Goal: Task Accomplishment & Management: Use online tool/utility

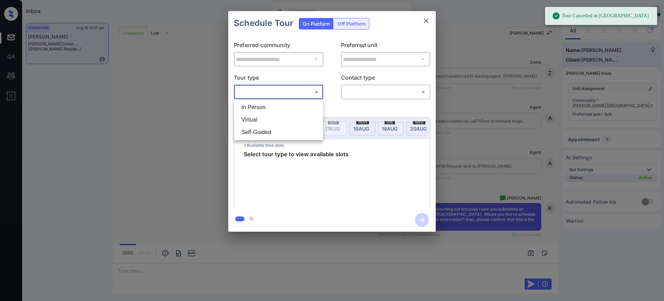
click at [278, 95] on body "Tour Cancelled in Knock Inbox Ajay Kumar Online Set yourself offline Set yourse…" at bounding box center [332, 150] width 664 height 301
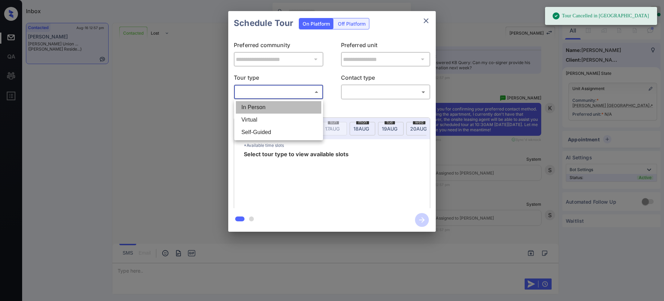
click at [264, 108] on li "In Person" at bounding box center [278, 107] width 85 height 12
type input "********"
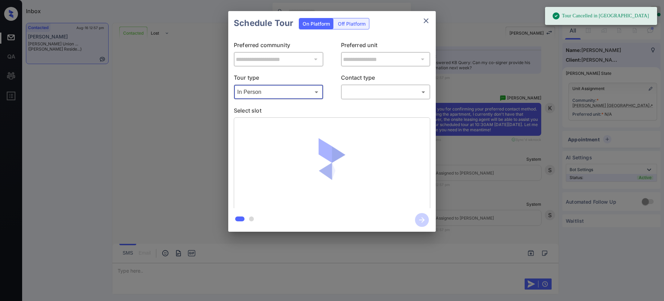
click at [355, 94] on body "Tour Cancelled in Knock Inbox Ajay Kumar Online Set yourself offline Set yourse…" at bounding box center [332, 150] width 664 height 301
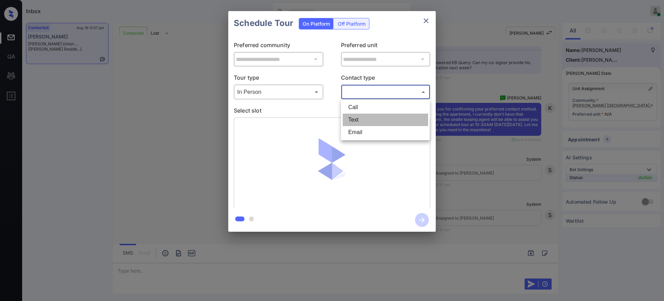
click at [357, 118] on li "Text" at bounding box center [385, 119] width 85 height 12
type input "****"
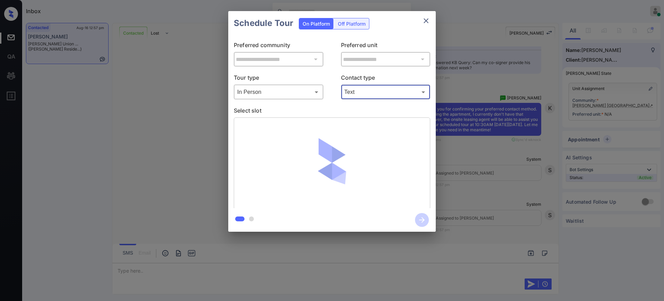
click at [257, 95] on body "Inbox Ajay Kumar Online Set yourself offline Set yourself on break Profile Swit…" at bounding box center [332, 150] width 664 height 301
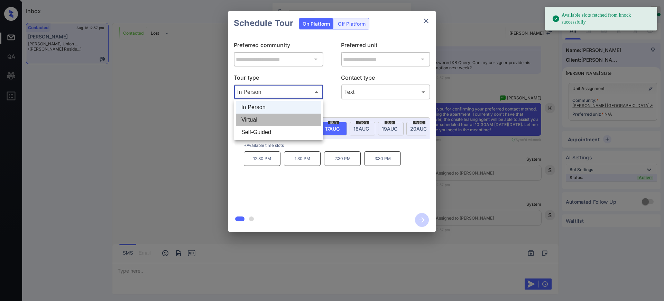
click at [254, 120] on li "Virtual" at bounding box center [278, 119] width 85 height 12
type input "*******"
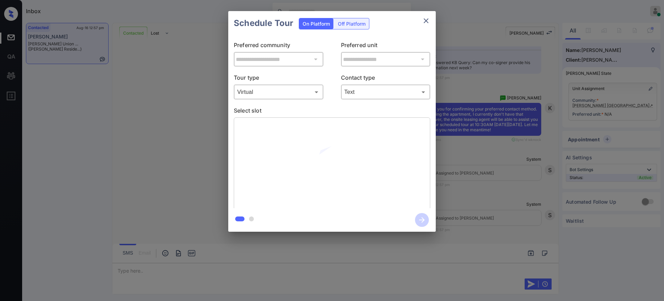
click at [314, 113] on p "Select slot" at bounding box center [332, 111] width 196 height 11
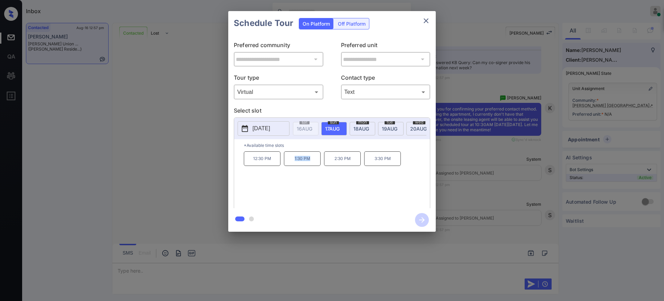
drag, startPoint x: 291, startPoint y: 166, endPoint x: 433, endPoint y: 14, distance: 207.8
click at [321, 165] on div "12:30 PM 1:30 PM 2:30 PM 3:30 PM" at bounding box center [337, 178] width 186 height 55
copy p "1:30 PM"
click at [426, 26] on button "close" at bounding box center [426, 21] width 14 height 14
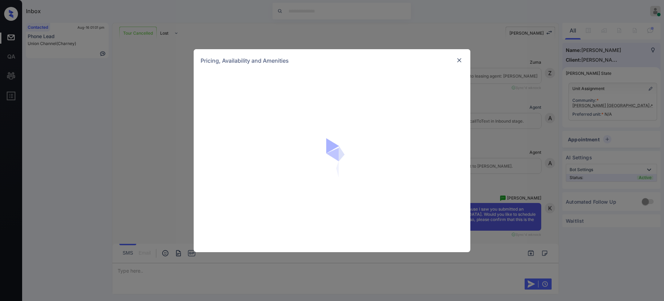
scroll to position [3713, 0]
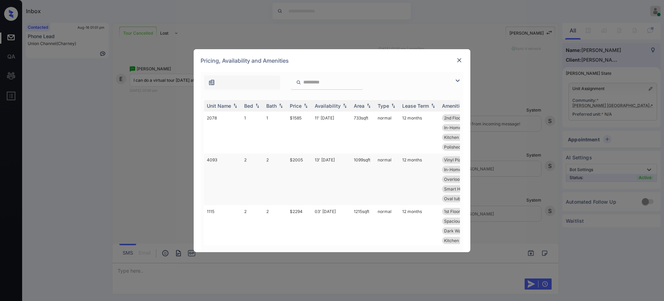
click at [299, 159] on td "$2005" at bounding box center [299, 179] width 25 height 52
drag, startPoint x: 299, startPoint y: 159, endPoint x: 465, endPoint y: 57, distance: 194.9
click at [306, 157] on td "$2005" at bounding box center [299, 179] width 25 height 52
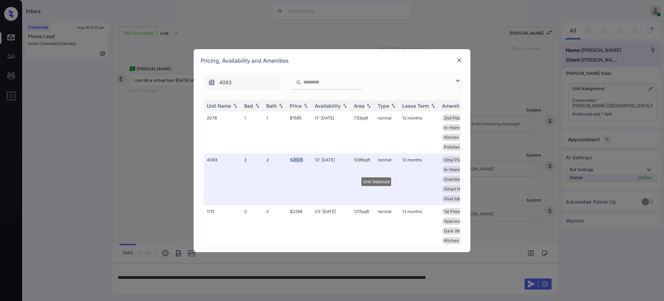
click at [460, 57] on img at bounding box center [459, 60] width 7 height 7
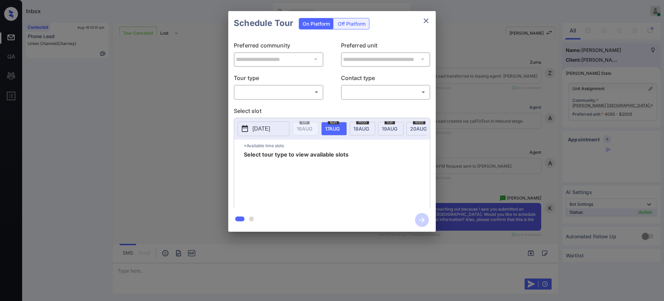
scroll to position [3716, 0]
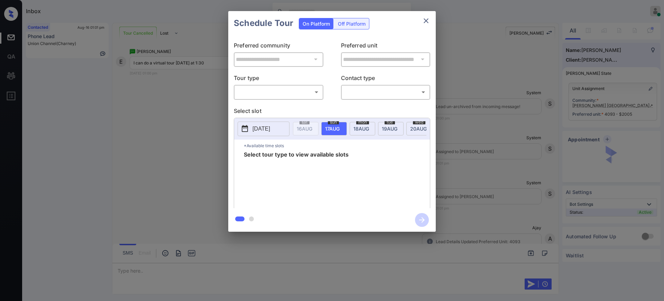
click at [299, 86] on body "Inbox Ajay Kumar Online Set yourself offline Set yourself on break Profile Swit…" at bounding box center [332, 150] width 664 height 301
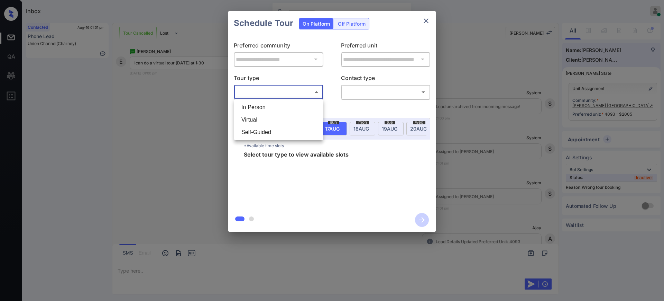
click at [267, 118] on li "Virtual" at bounding box center [278, 119] width 85 height 12
type input "*******"
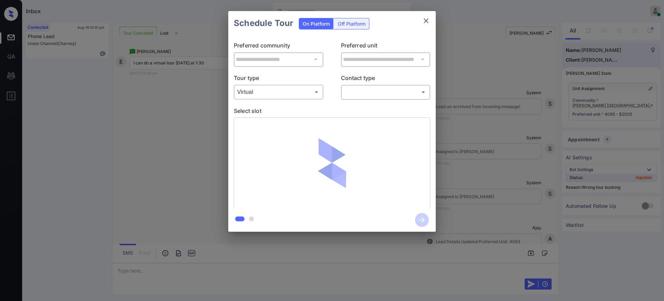
click at [361, 90] on body "Inbox Ajay Kumar Online Set yourself offline Set yourself on break Profile Swit…" at bounding box center [332, 150] width 664 height 301
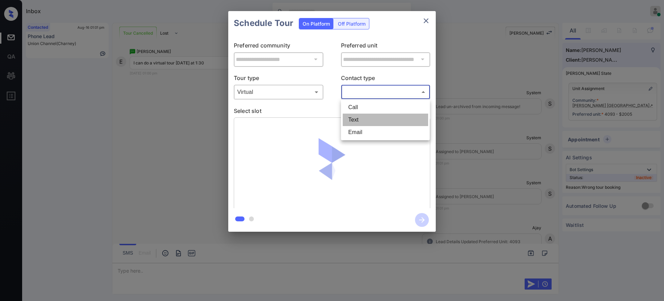
click at [358, 118] on li "Text" at bounding box center [385, 119] width 85 height 12
type input "****"
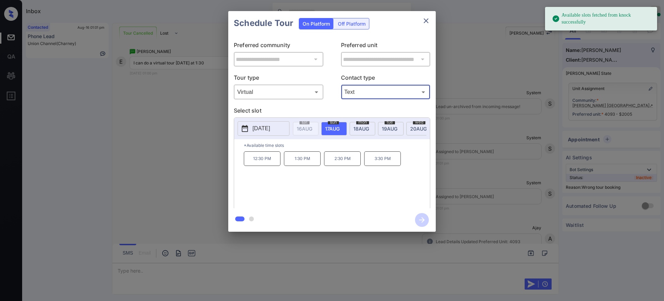
click at [340, 126] on div "sun 17 AUG" at bounding box center [334, 128] width 26 height 13
click at [301, 166] on p "1:30 PM" at bounding box center [302, 158] width 37 height 15
click at [420, 215] on icon "button" at bounding box center [422, 220] width 14 height 14
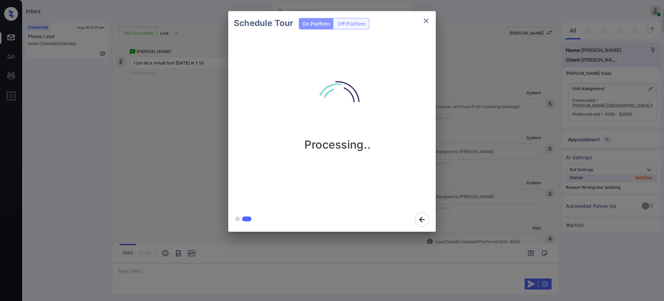
click at [478, 205] on div "Schedule Tour On Platform Off Platform Processing.." at bounding box center [332, 121] width 664 height 242
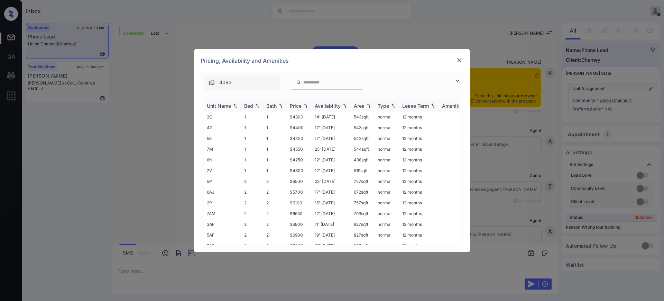
scroll to position [3692, 0]
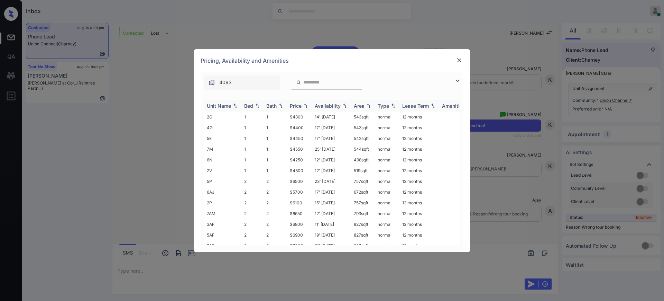
click at [257, 105] on img at bounding box center [257, 105] width 7 height 5
drag, startPoint x: 288, startPoint y: 116, endPoint x: 306, endPoint y: 116, distance: 18.0
click at [306, 116] on tr "2G 1 1 $4300 14' Jan 25 543 sqft normal 12 months" at bounding box center [384, 116] width 361 height 11
copy tr "$4300"
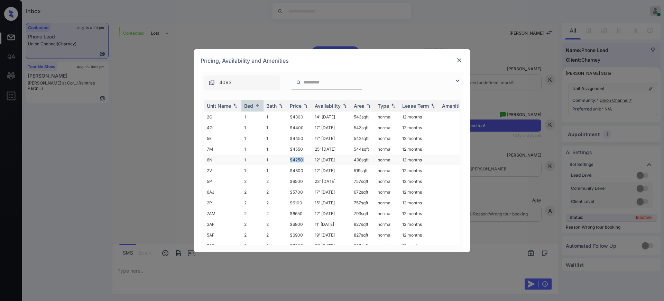
drag, startPoint x: 287, startPoint y: 160, endPoint x: 316, endPoint y: 157, distance: 29.2
click at [316, 157] on tr "6N 1 1 $4250 12' Aug 25 498 sqft normal 12 months" at bounding box center [384, 159] width 361 height 11
copy td "$4250"
click at [295, 166] on td "$4300" at bounding box center [299, 170] width 25 height 11
drag, startPoint x: 289, startPoint y: 162, endPoint x: 312, endPoint y: 161, distance: 23.2
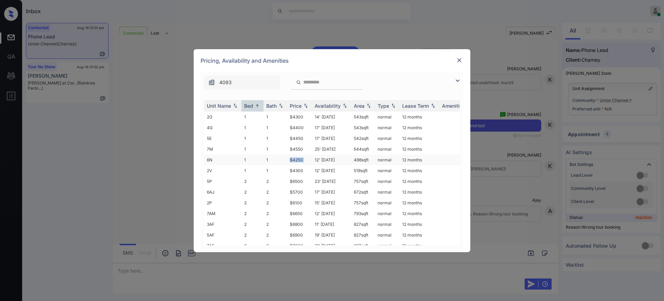
click at [312, 161] on tr "6N 1 1 $4250 12' Aug 25 498 sqft normal 12 months" at bounding box center [384, 159] width 361 height 11
copy td "$4250"
click at [459, 60] on img at bounding box center [459, 60] width 7 height 7
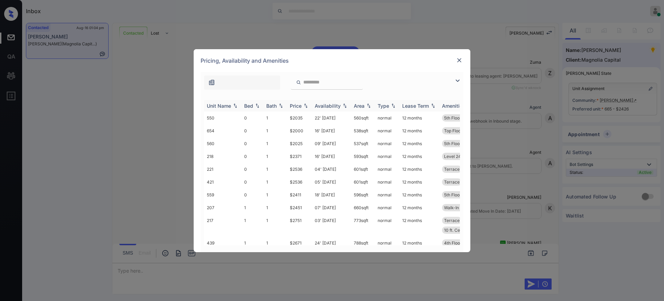
scroll to position [689, 0]
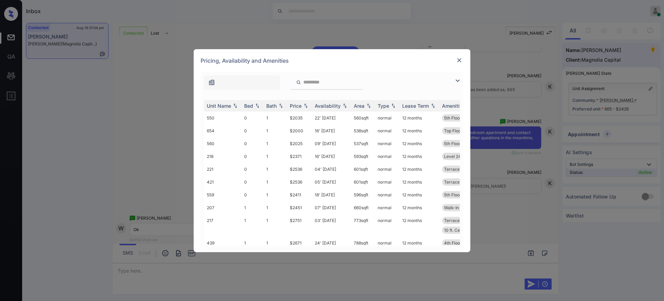
click at [458, 61] on img at bounding box center [459, 60] width 7 height 7
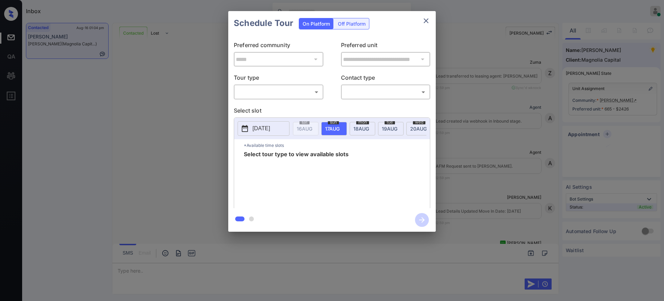
scroll to position [689, 0]
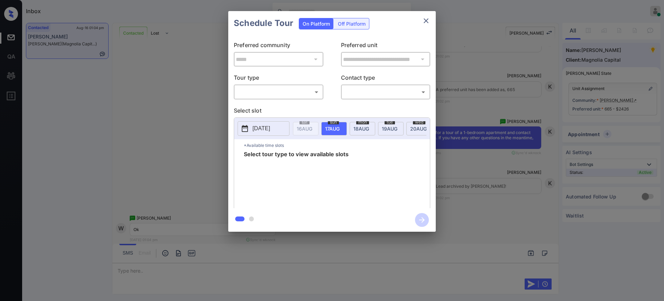
click at [276, 93] on body "Inbox [PERSON_NAME] Online Set yourself offline Set yourself on break Profile S…" at bounding box center [332, 150] width 664 height 301
click at [262, 107] on li "In Person" at bounding box center [278, 107] width 85 height 12
type input "********"
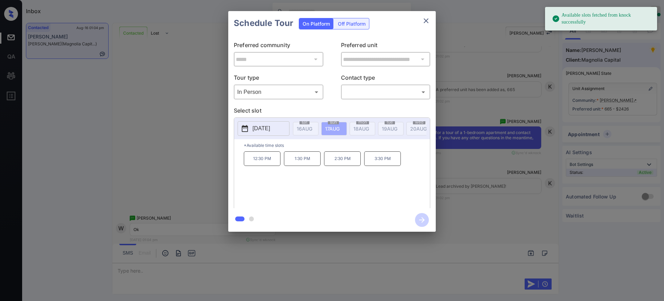
click at [279, 134] on button "2025-08-17" at bounding box center [264, 128] width 52 height 15
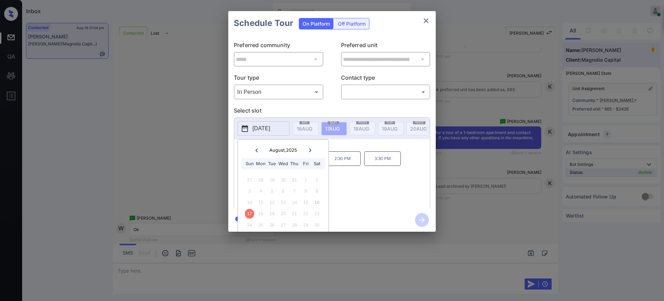
click at [503, 112] on div "**********" at bounding box center [332, 121] width 664 height 242
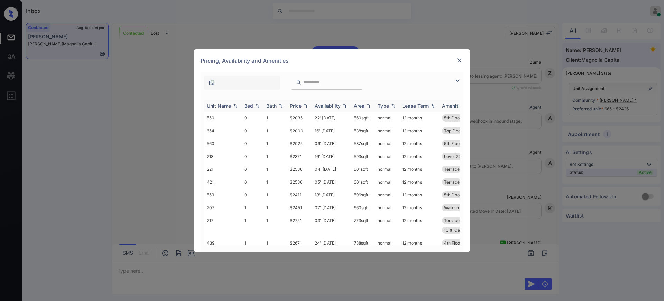
scroll to position [732, 0]
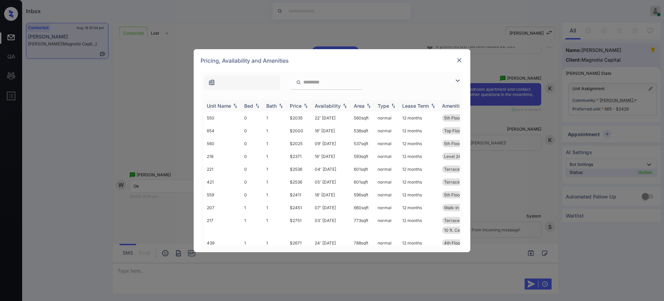
click at [244, 104] on th "Bed" at bounding box center [252, 105] width 22 height 11
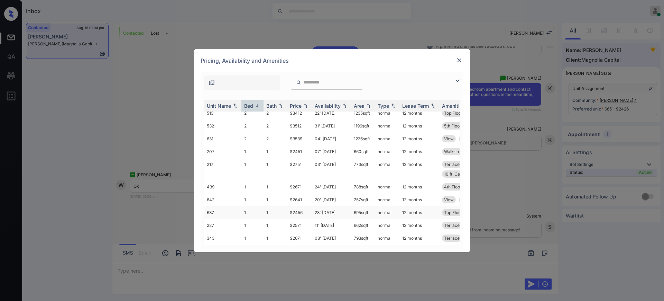
scroll to position [86, 0]
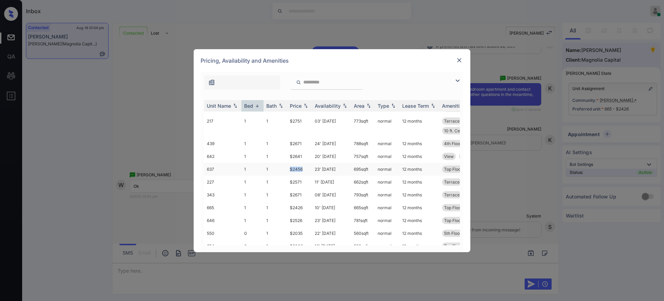
drag, startPoint x: 287, startPoint y: 170, endPoint x: 318, endPoint y: 173, distance: 30.9
click at [308, 169] on tr "637 1 1 $2456 23' [DATE] 695 sqft normal 12 months Top Floor" at bounding box center [384, 169] width 361 height 13
copy tr "$2456"
drag, startPoint x: 281, startPoint y: 209, endPoint x: 367, endPoint y: 191, distance: 87.6
click at [306, 206] on tr "665 1 1 $2426 10' [DATE] 665 sqft normal 12 months Top Floor" at bounding box center [384, 207] width 361 height 13
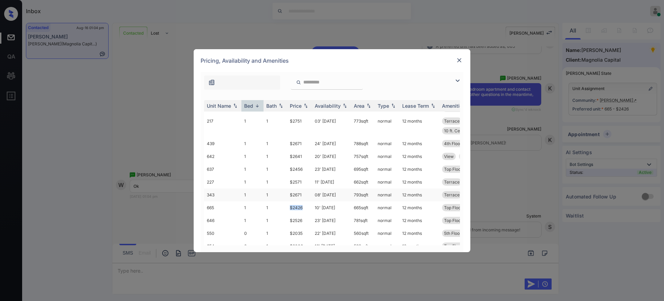
copy tr "$2426"
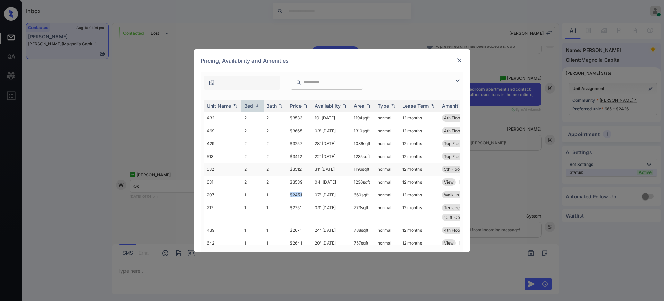
drag, startPoint x: 284, startPoint y: 194, endPoint x: 349, endPoint y: 171, distance: 69.0
click at [307, 193] on tr "207 1 1 $2451 07' [DATE] 660 sqft normal 12 months Walk-In Closet 10 ft. Ceilin…" at bounding box center [384, 194] width 361 height 13
copy tr "$2451"
click at [457, 58] on img at bounding box center [459, 60] width 7 height 7
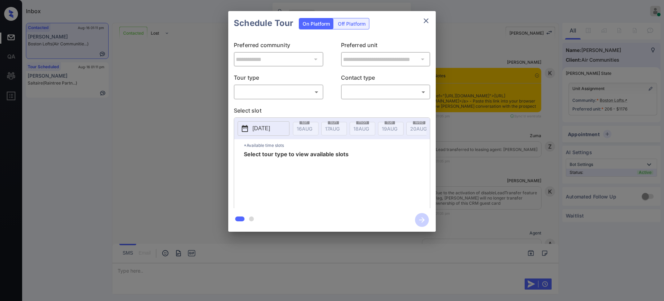
scroll to position [1114, 0]
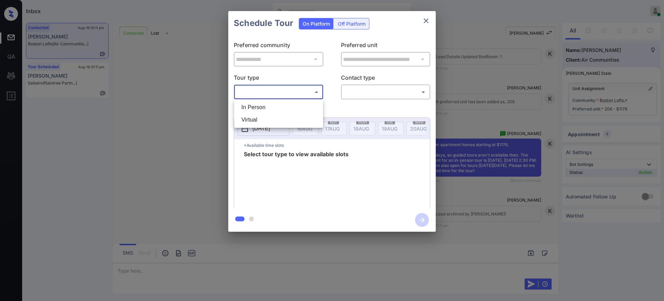
drag, startPoint x: 278, startPoint y: 89, endPoint x: 264, endPoint y: 109, distance: 24.0
click at [278, 90] on body "Inbox Ajay Kumar Online Set yourself offline Set yourself on break Profile Swit…" at bounding box center [332, 150] width 664 height 301
click at [264, 109] on li "In Person" at bounding box center [278, 107] width 85 height 12
type input "********"
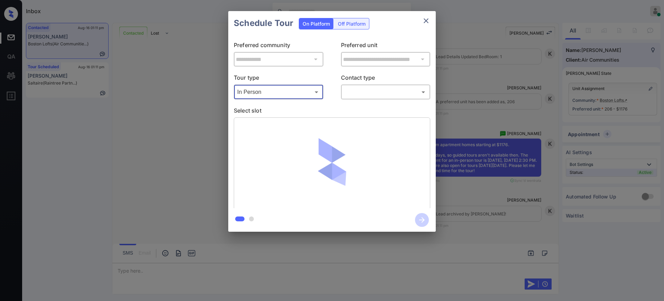
click at [365, 93] on body "Inbox Ajay Kumar Online Set yourself offline Set yourself on break Profile Swit…" at bounding box center [332, 150] width 664 height 301
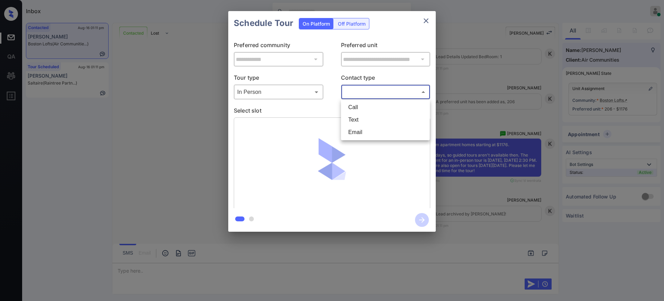
drag, startPoint x: 360, startPoint y: 111, endPoint x: 353, endPoint y: 122, distance: 13.2
click at [354, 121] on ul "Call Text Email" at bounding box center [385, 119] width 89 height 41
click at [353, 122] on li "Text" at bounding box center [385, 119] width 85 height 12
type input "****"
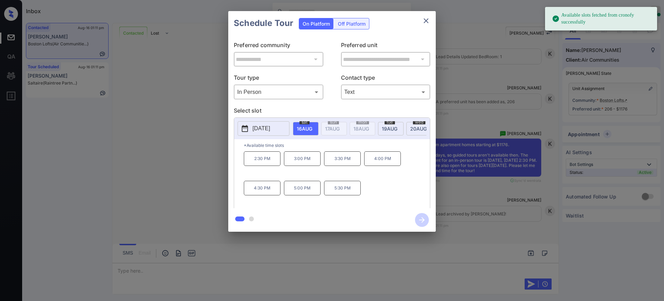
click at [255, 128] on p "2025-08-16" at bounding box center [262, 128] width 18 height 8
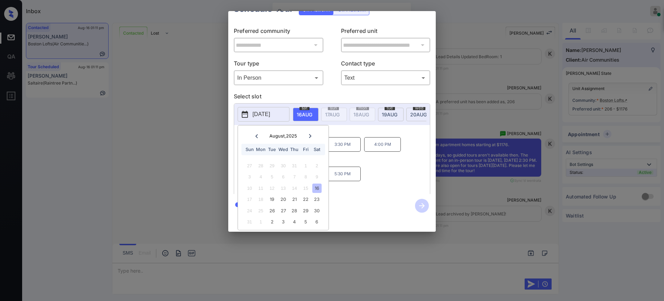
scroll to position [0, 0]
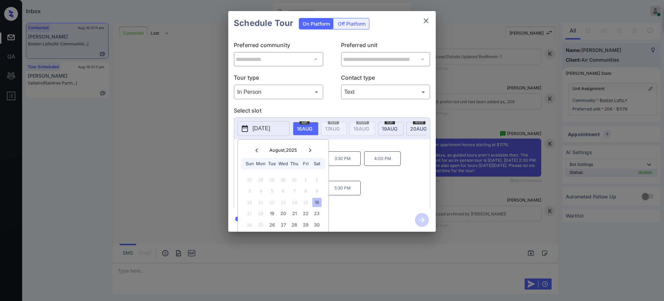
click at [175, 266] on div at bounding box center [332, 150] width 664 height 301
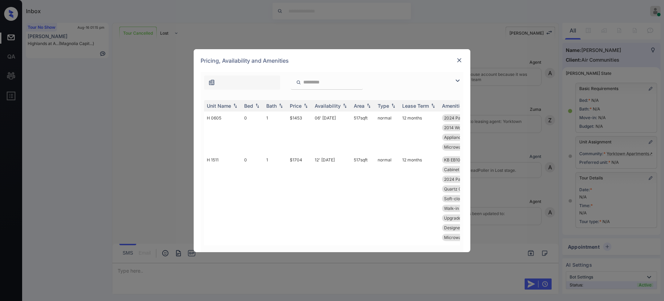
click at [241, 104] on th "Unit Name" at bounding box center [222, 105] width 37 height 11
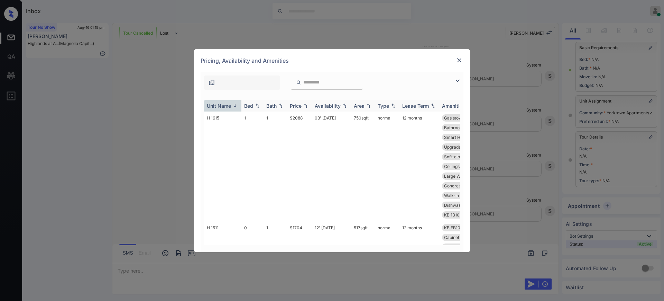
click at [258, 105] on img at bounding box center [257, 105] width 7 height 5
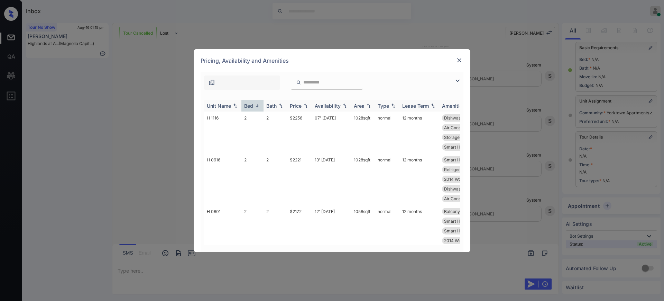
click at [251, 104] on div "Bed" at bounding box center [248, 106] width 9 height 6
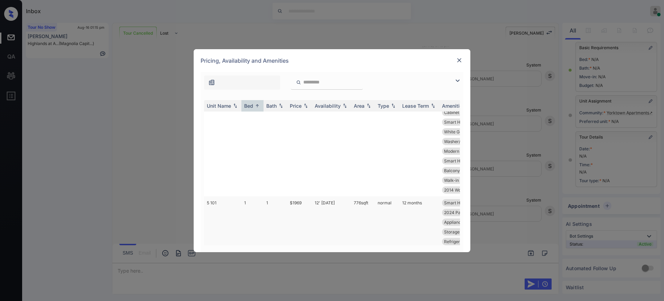
scroll to position [346, 0]
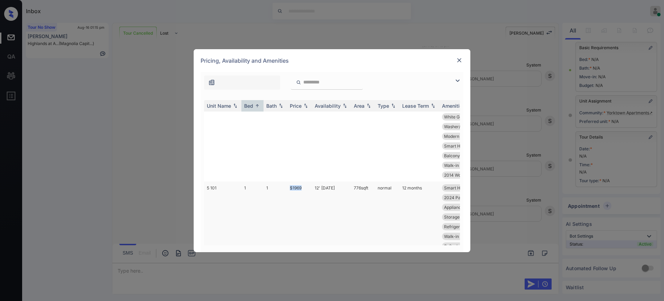
drag, startPoint x: 285, startPoint y: 188, endPoint x: 370, endPoint y: 185, distance: 85.2
click at [304, 187] on tr "5 101 1 1 $1969 12' Sep 25 776 sqft normal 12 months Smart Home Door... Quartz …" at bounding box center [384, 226] width 361 height 90
copy tr "$1969"
click at [459, 60] on img at bounding box center [459, 60] width 7 height 7
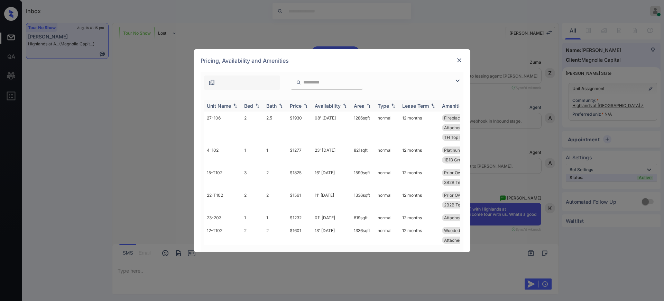
scroll to position [1300, 0]
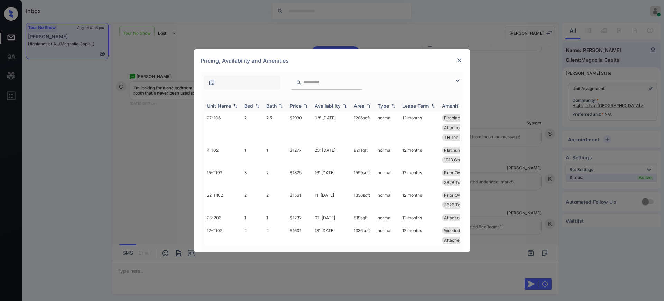
click at [251, 104] on div "Bed" at bounding box center [248, 106] width 9 height 6
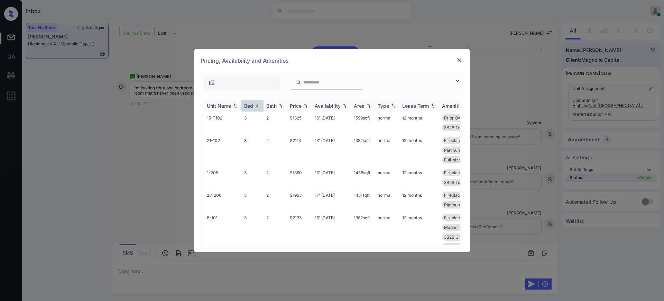
click at [253, 105] on div "Bed" at bounding box center [248, 106] width 9 height 6
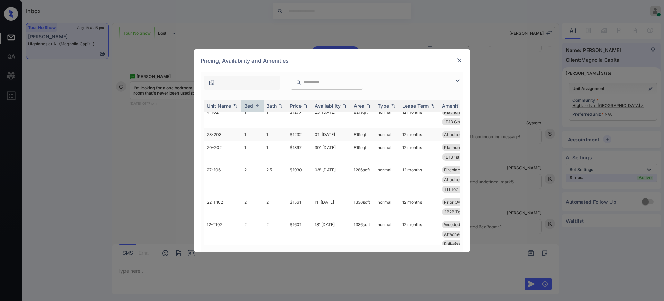
scroll to position [0, 0]
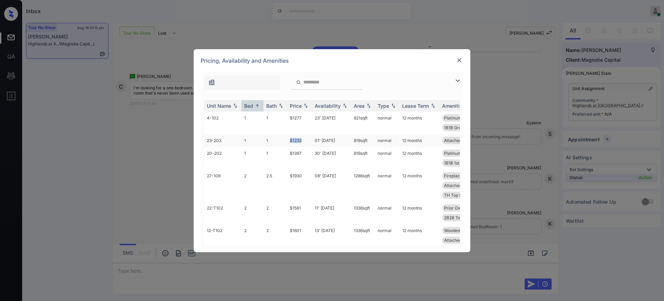
drag, startPoint x: 288, startPoint y: 139, endPoint x: 312, endPoint y: 139, distance: 23.9
click at [312, 139] on td "$1232" at bounding box center [299, 140] width 25 height 13
copy td "$1232"
drag, startPoint x: 284, startPoint y: 121, endPoint x: 409, endPoint y: 93, distance: 127.6
click at [309, 119] on tr "4-102 1 1 $1277 23' [DATE] 821 sqft normal 12 months Platinum Floori... Prior O…" at bounding box center [384, 122] width 361 height 22
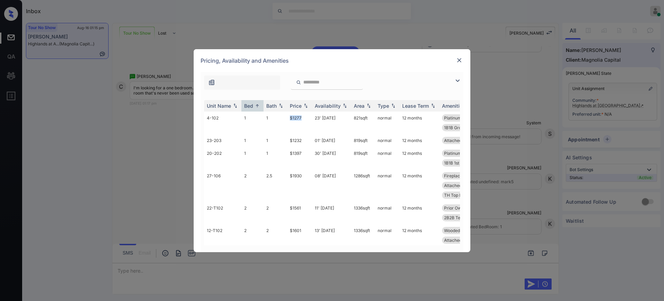
copy tr "$1277"
click at [458, 57] on img at bounding box center [459, 60] width 7 height 7
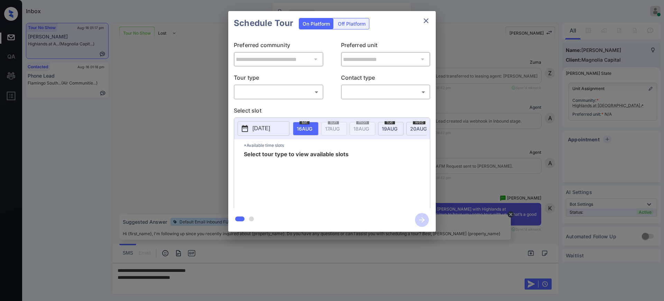
click at [288, 95] on body "Inbox Ajay Kumar Online Set yourself offline Set yourself on break Profile Swit…" at bounding box center [332, 150] width 664 height 301
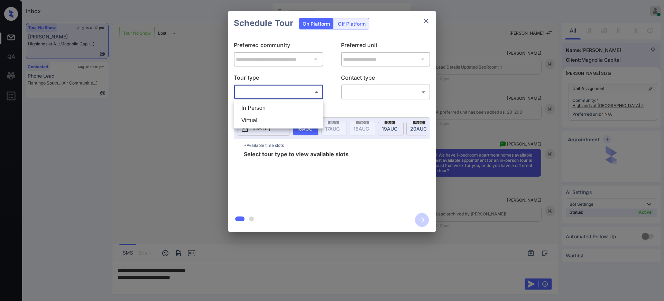
click at [284, 108] on li "In Person" at bounding box center [278, 108] width 85 height 12
type input "********"
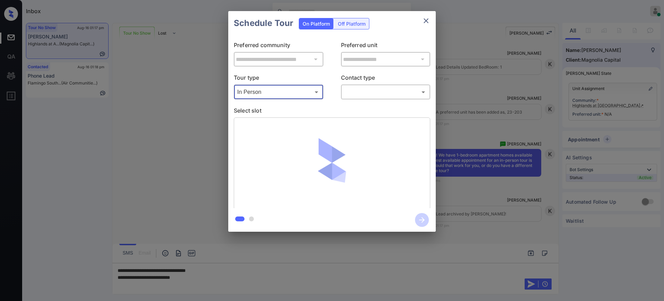
click at [364, 92] on body "Inbox Ajay Kumar Online Set yourself offline Set yourself on break Profile Swit…" at bounding box center [332, 150] width 664 height 301
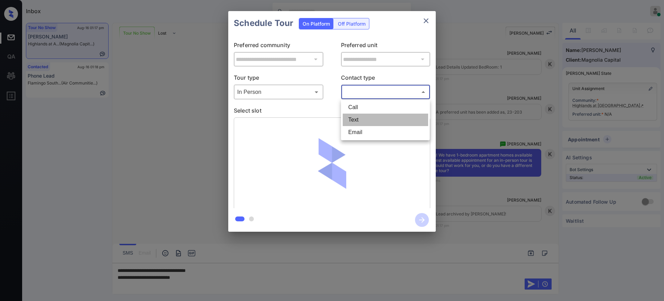
click at [358, 122] on li "Text" at bounding box center [385, 119] width 85 height 12
type input "****"
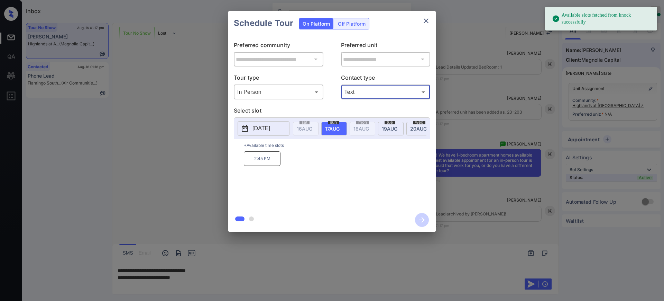
click at [386, 131] on div "tue 19 AUG" at bounding box center [391, 128] width 26 height 13
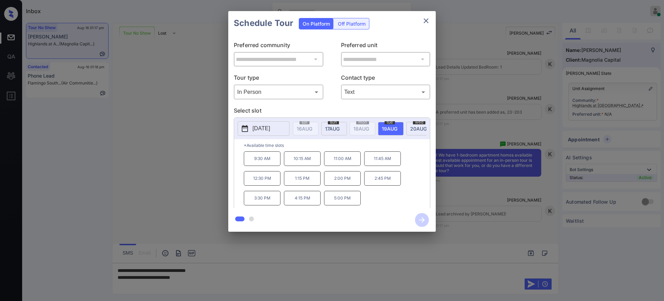
click at [461, 186] on div "**********" at bounding box center [332, 121] width 664 height 242
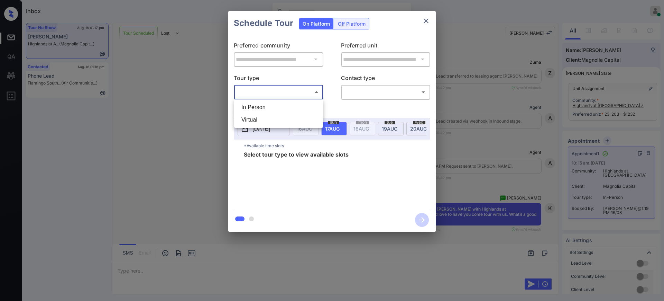
click at [281, 88] on body "Inbox [PERSON_NAME] Online Set yourself offline Set yourself on break Profile S…" at bounding box center [332, 150] width 664 height 301
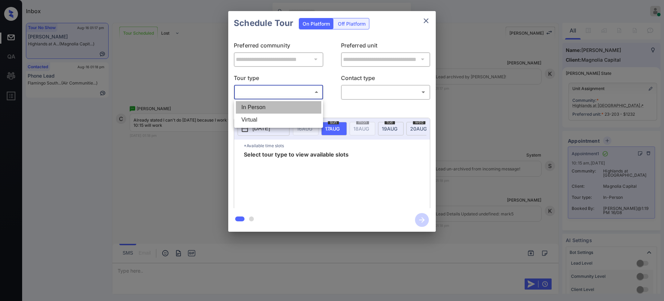
click at [272, 104] on li "In Person" at bounding box center [278, 107] width 85 height 12
type input "********"
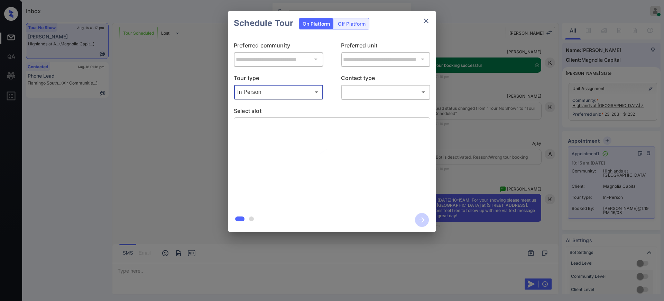
scroll to position [1829, 0]
click at [367, 92] on body "Inbox [PERSON_NAME] Online Set yourself offline Set yourself on break Profile S…" at bounding box center [332, 150] width 664 height 301
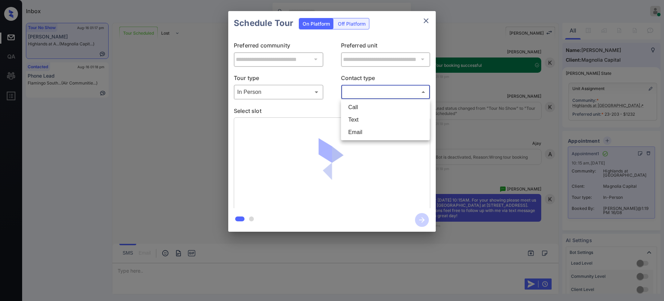
click at [357, 119] on li "Text" at bounding box center [385, 119] width 85 height 12
type input "****"
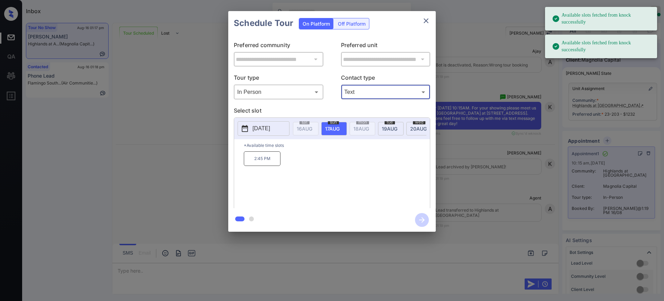
scroll to position [1921, 0]
click at [391, 131] on div "[DATE]" at bounding box center [391, 128] width 26 height 13
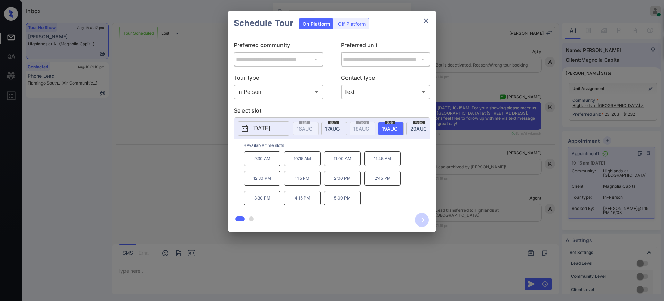
click at [492, 160] on div "**********" at bounding box center [332, 121] width 664 height 242
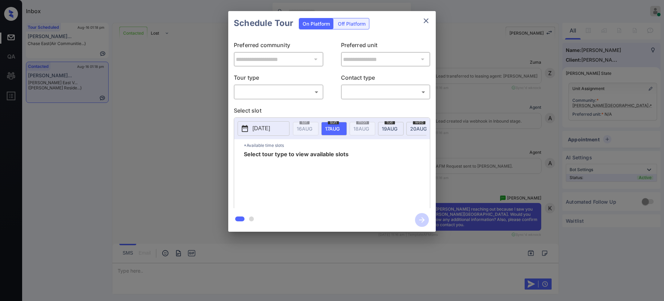
scroll to position [1224, 0]
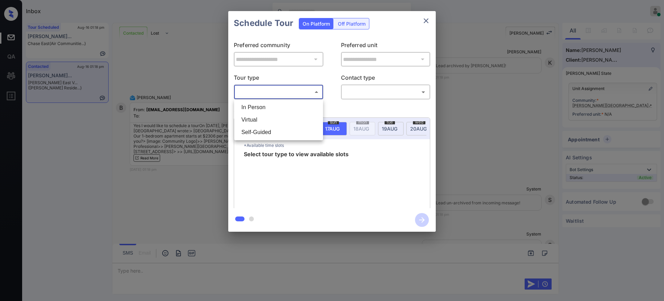
click at [262, 92] on body "Inbox [PERSON_NAME] Online Set yourself offline Set yourself on break Profile S…" at bounding box center [332, 150] width 664 height 301
click at [260, 107] on li "In Person" at bounding box center [278, 107] width 85 height 12
type input "********"
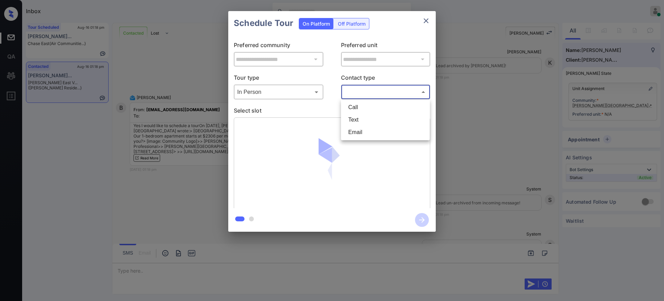
click at [367, 97] on body "Inbox Ajay Kumar Online Set yourself offline Set yourself on break Profile Swit…" at bounding box center [332, 150] width 664 height 301
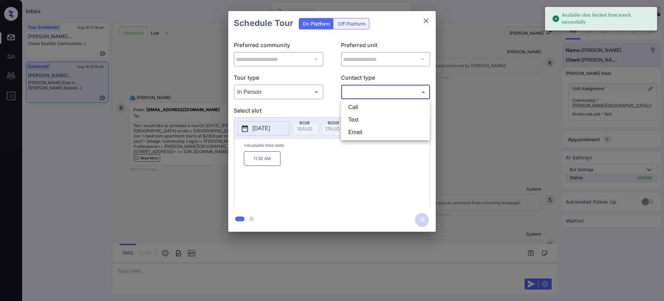
click at [356, 123] on li "Text" at bounding box center [385, 119] width 85 height 12
type input "****"
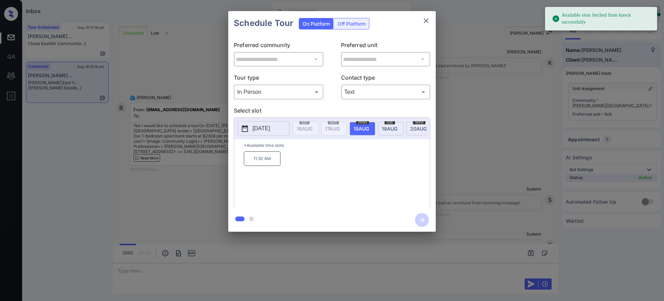
click at [258, 129] on p "[DATE]" at bounding box center [262, 128] width 18 height 8
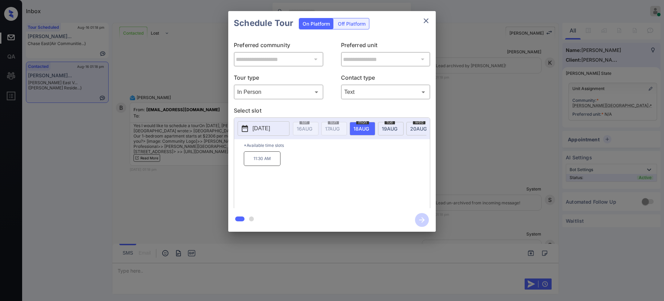
drag, startPoint x: 363, startPoint y: 184, endPoint x: 414, endPoint y: 178, distance: 51.3
click at [365, 184] on div "11:30 AM" at bounding box center [337, 178] width 186 height 55
click at [453, 167] on div "**********" at bounding box center [332, 121] width 664 height 242
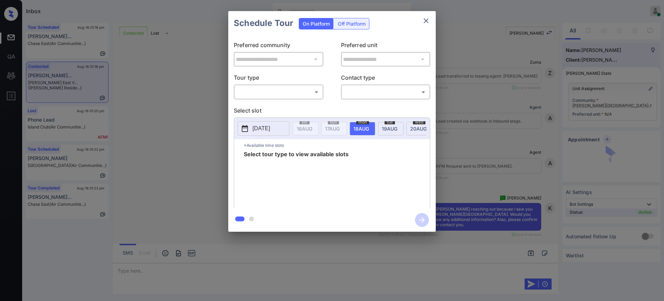
scroll to position [1137, 0]
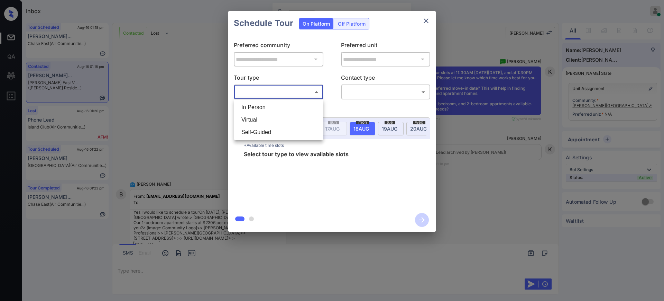
click at [257, 88] on body "Inbox [PERSON_NAME] Online Set yourself offline Set yourself on break Profile S…" at bounding box center [332, 150] width 664 height 301
click at [257, 102] on li "In Person" at bounding box center [278, 107] width 85 height 12
type input "********"
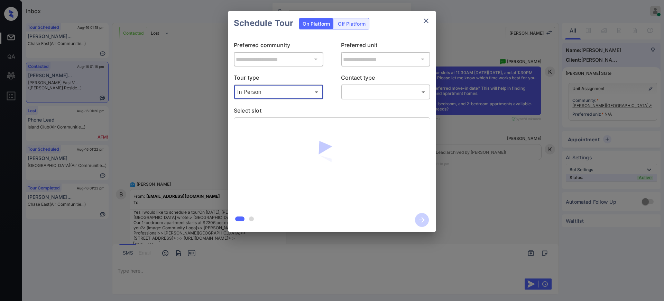
click at [354, 90] on body "Inbox [PERSON_NAME] Online Set yourself offline Set yourself on break Profile S…" at bounding box center [332, 150] width 664 height 301
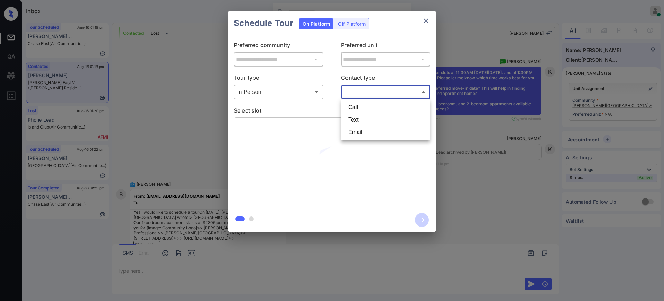
click at [350, 120] on li "Text" at bounding box center [385, 119] width 85 height 12
type input "****"
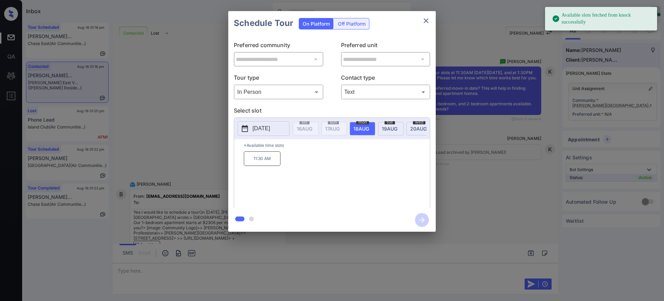
click at [270, 128] on p "[DATE]" at bounding box center [262, 128] width 18 height 8
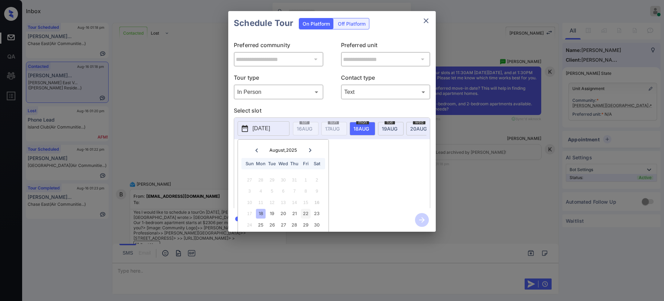
click at [309, 213] on div "22" at bounding box center [305, 213] width 9 height 9
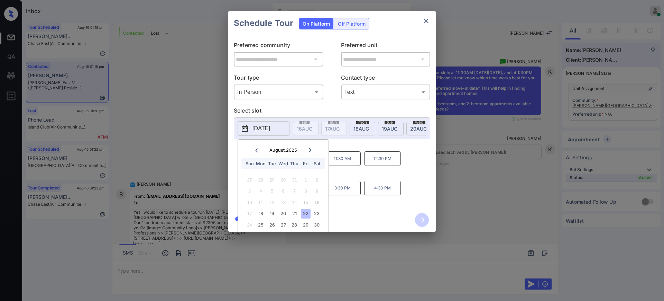
click at [361, 178] on div "9:30 AM 10:30 AM 11:30 AM 12:30 PM 1:30 PM 2:30 PM 3:30 PM 4:30 PM" at bounding box center [337, 178] width 186 height 55
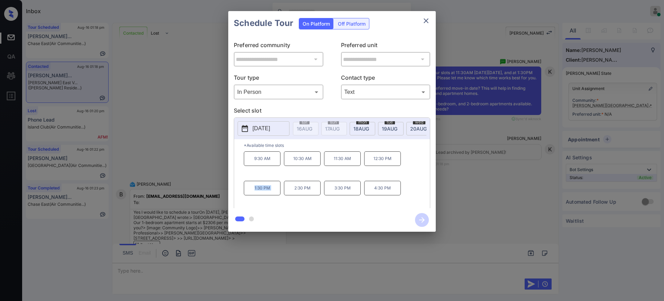
drag, startPoint x: 250, startPoint y: 191, endPoint x: 288, endPoint y: 191, distance: 38.1
click at [288, 191] on div "9:30 AM 10:30 AM 11:30 AM 12:30 PM 1:30 PM 2:30 PM 3:30 PM 4:30 PM" at bounding box center [337, 178] width 186 height 55
copy p "1:30 PM"
click at [423, 25] on icon "close" at bounding box center [426, 21] width 8 height 8
